Goal: Transaction & Acquisition: Obtain resource

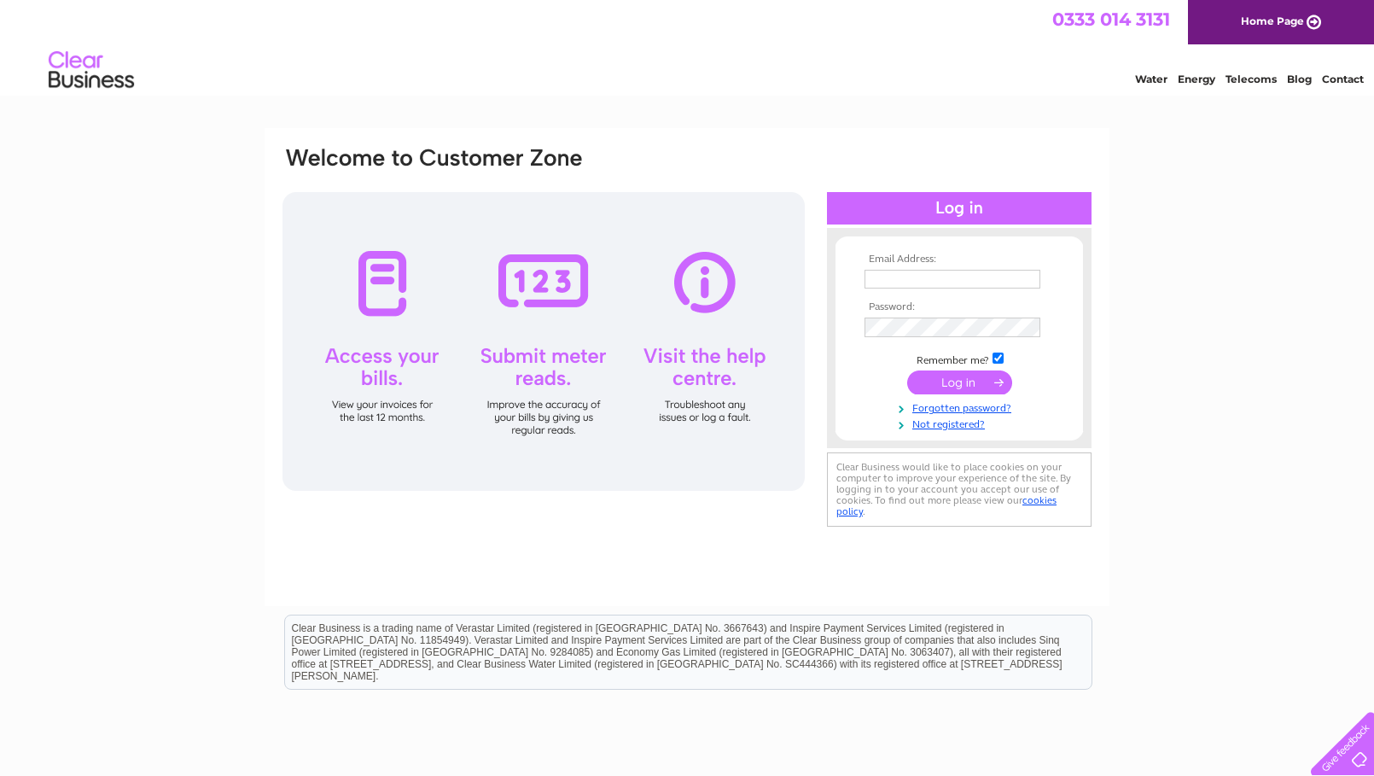
click at [915, 288] on input "text" at bounding box center [952, 279] width 176 height 19
paste input "accounts@ovec.co.uk"
type input "accounts@ovec.co.uk"
click at [884, 317] on tbody "Email Address: accounts@ovec.co.uk Password: Remember me?" at bounding box center [959, 341] width 198 height 177
click at [975, 393] on input "submit" at bounding box center [959, 384] width 105 height 24
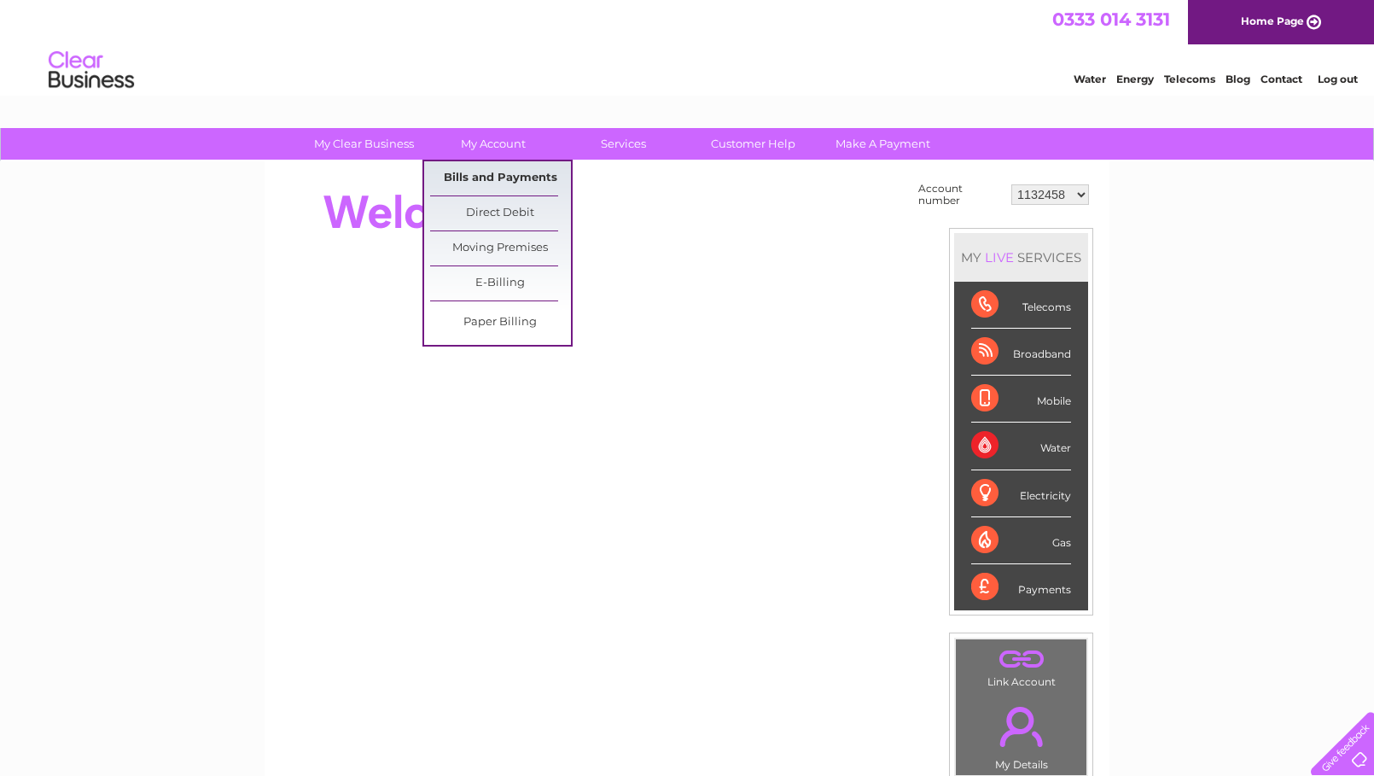
click at [487, 177] on link "Bills and Payments" at bounding box center [500, 178] width 141 height 34
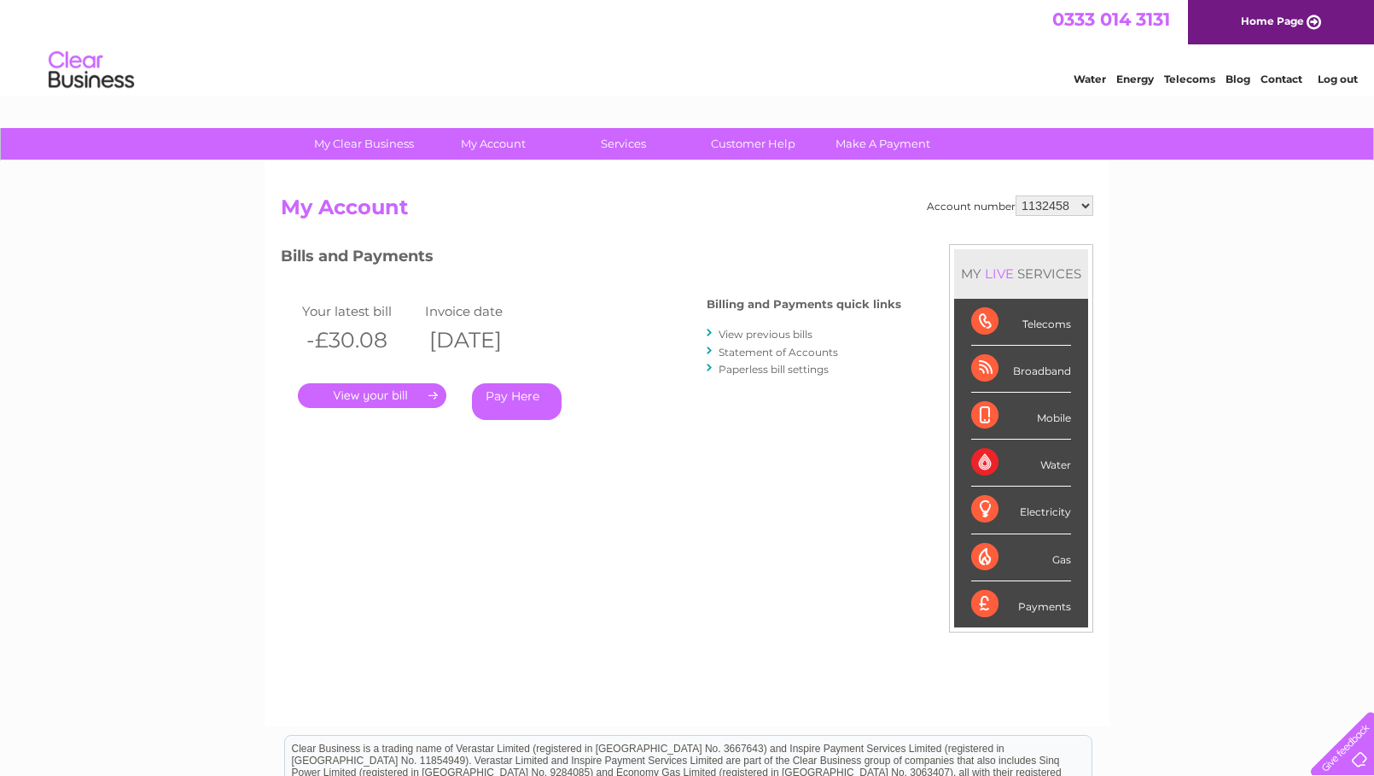
click at [1015, 195] on select "1132458 30275107" at bounding box center [1054, 205] width 78 height 20
select select "30275107"
click option "30275107" at bounding box center [0, 0] width 0 height 0
click at [386, 395] on link "." at bounding box center [372, 395] width 148 height 25
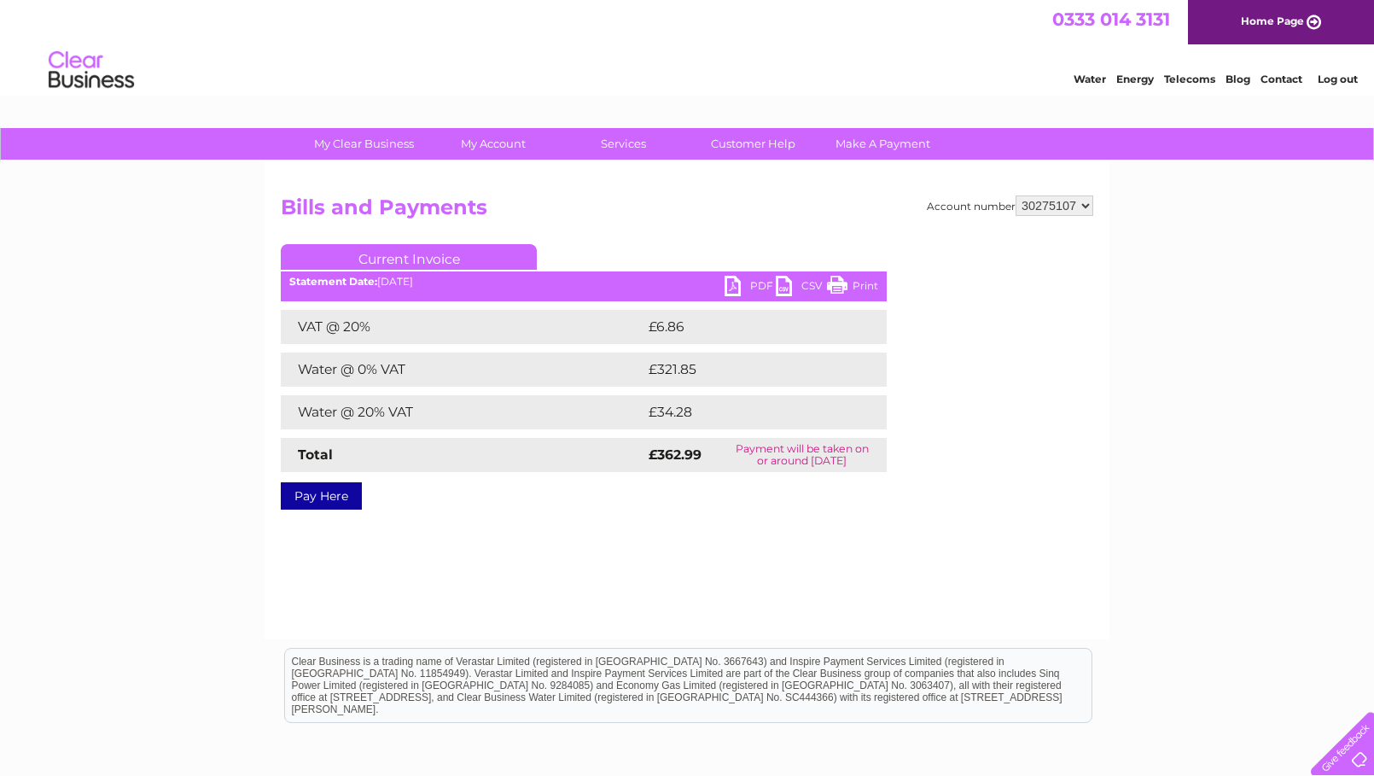
click at [745, 280] on link "PDF" at bounding box center [749, 288] width 51 height 25
